Goal: Register for event/course

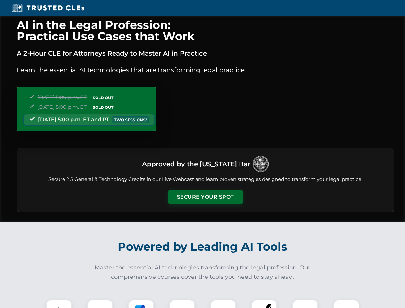
click at [205, 197] on button "Secure Your Spot" at bounding box center [205, 197] width 75 height 15
click at [59, 304] on img at bounding box center [59, 312] width 19 height 19
click at [100, 304] on div at bounding box center [100, 313] width 26 height 26
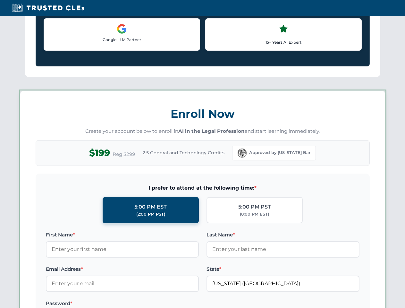
click at [182, 304] on label "Password *" at bounding box center [122, 304] width 153 height 8
